Goal: Task Accomplishment & Management: Complete application form

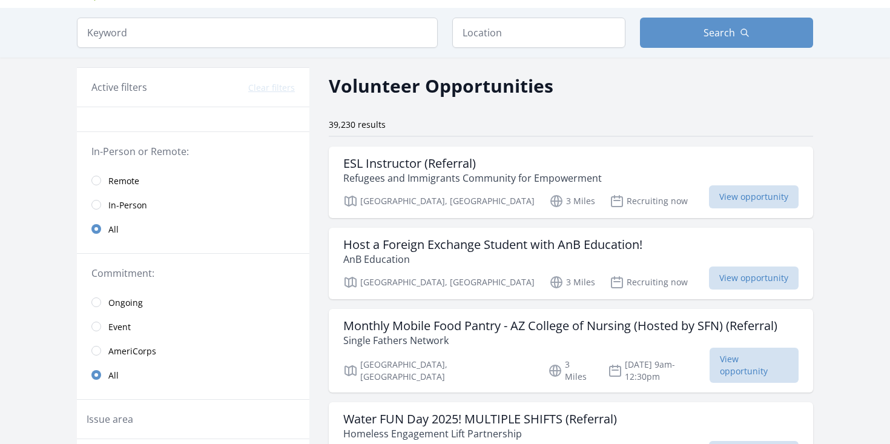
scroll to position [49, 0]
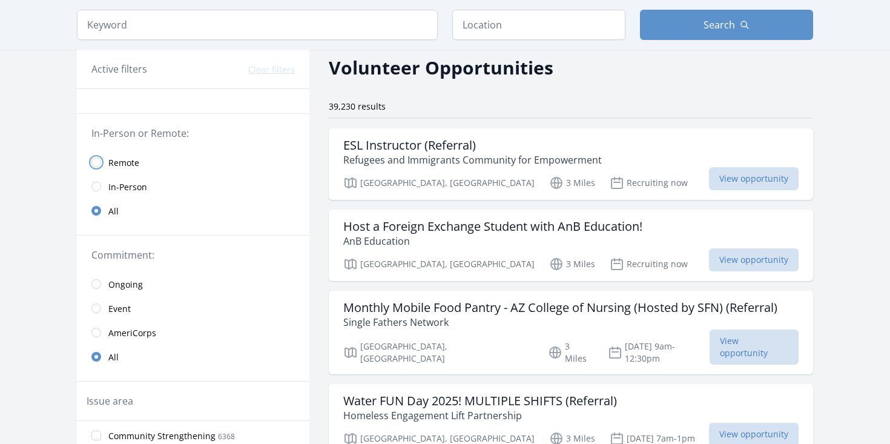
click at [96, 164] on input "radio" at bounding box center [96, 162] width 10 height 10
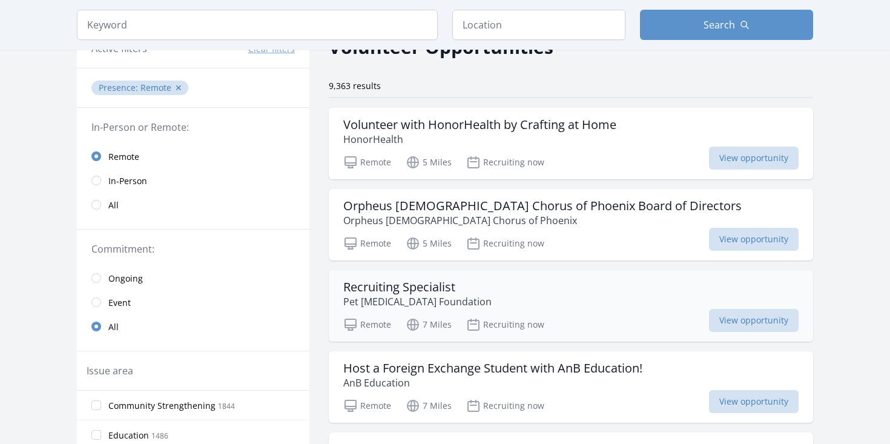
scroll to position [72, 0]
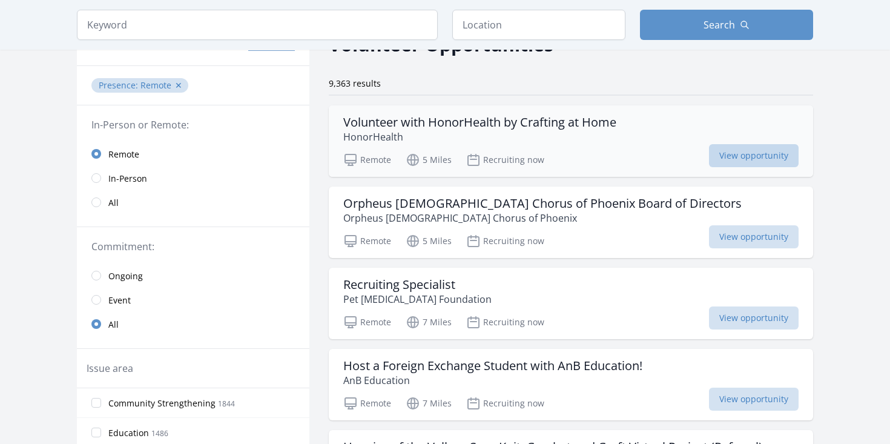
click at [727, 166] on span "View opportunity" at bounding box center [754, 155] width 90 height 23
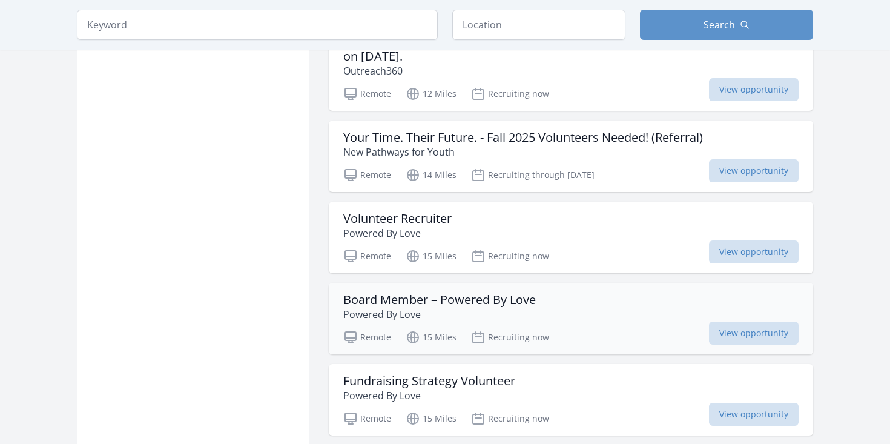
scroll to position [1057, 0]
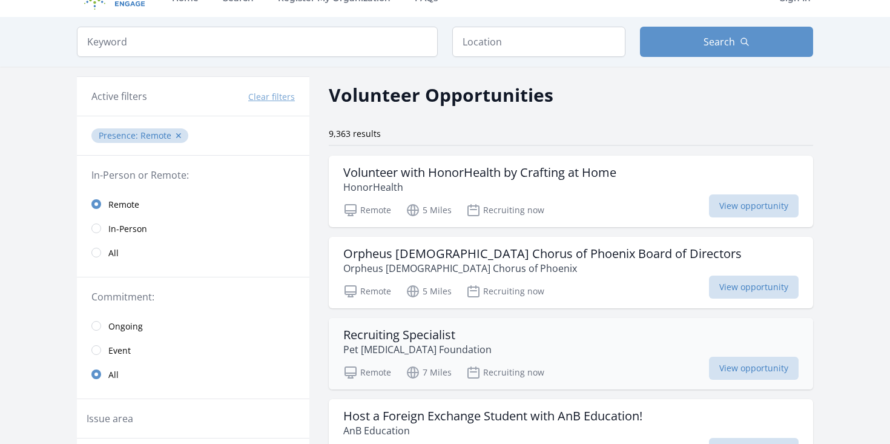
scroll to position [29, 0]
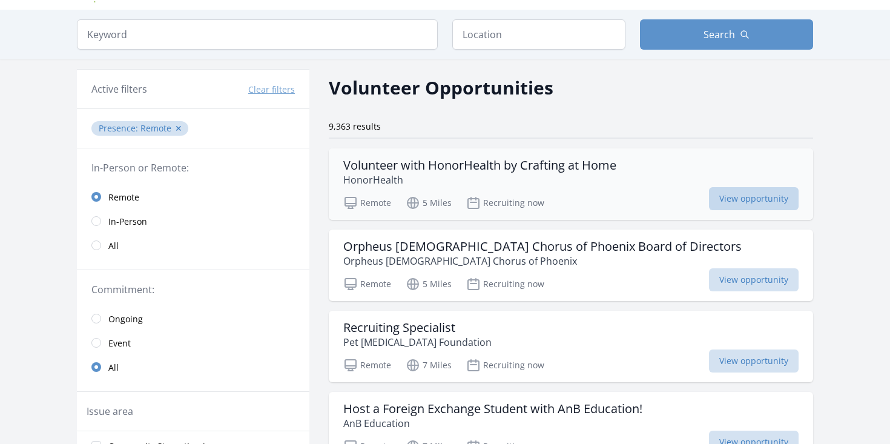
click at [726, 194] on span "View opportunity" at bounding box center [754, 198] width 90 height 23
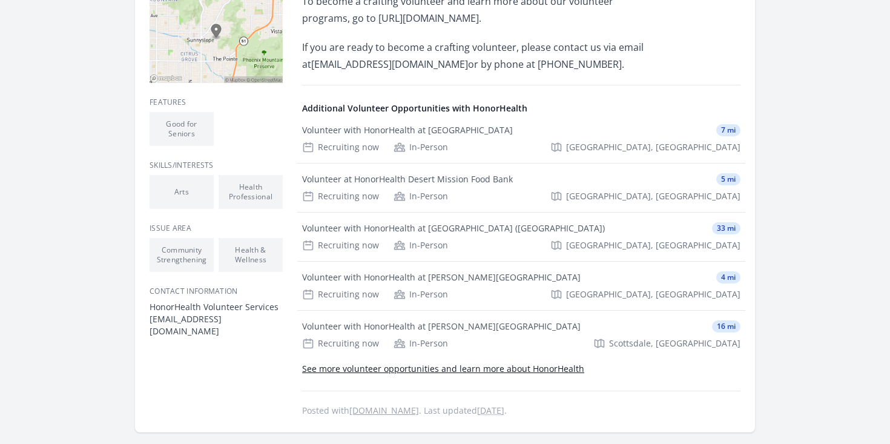
scroll to position [393, 0]
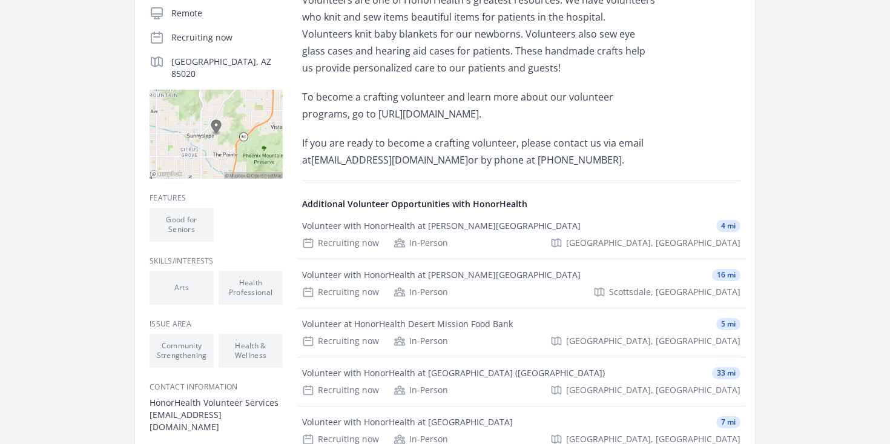
scroll to position [297, 0]
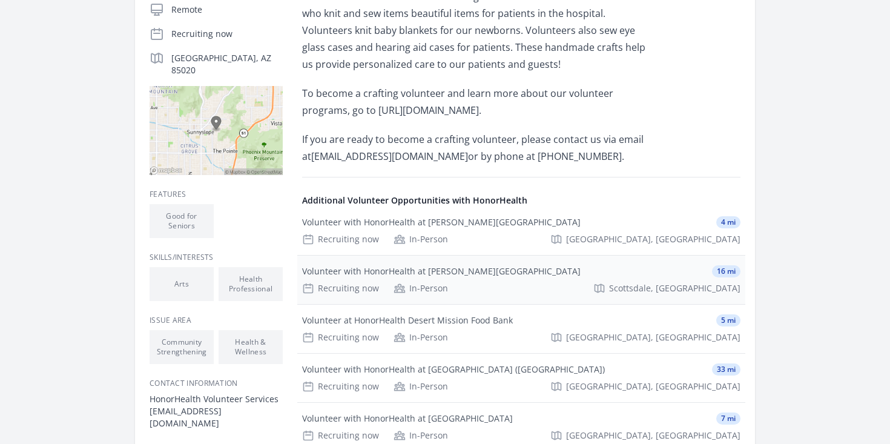
click at [577, 289] on div "Recruiting now In-Person [GEOGRAPHIC_DATA], [GEOGRAPHIC_DATA]" at bounding box center [521, 288] width 438 height 12
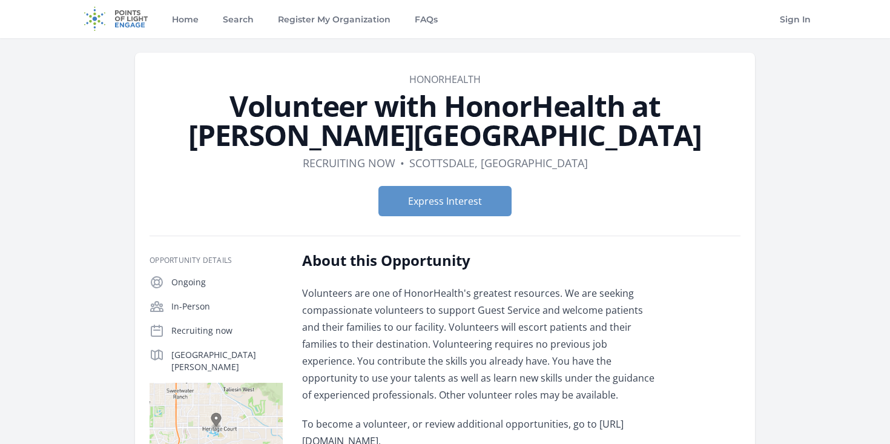
scroll to position [2, 0]
